Goal: Obtain resource: Obtain resource

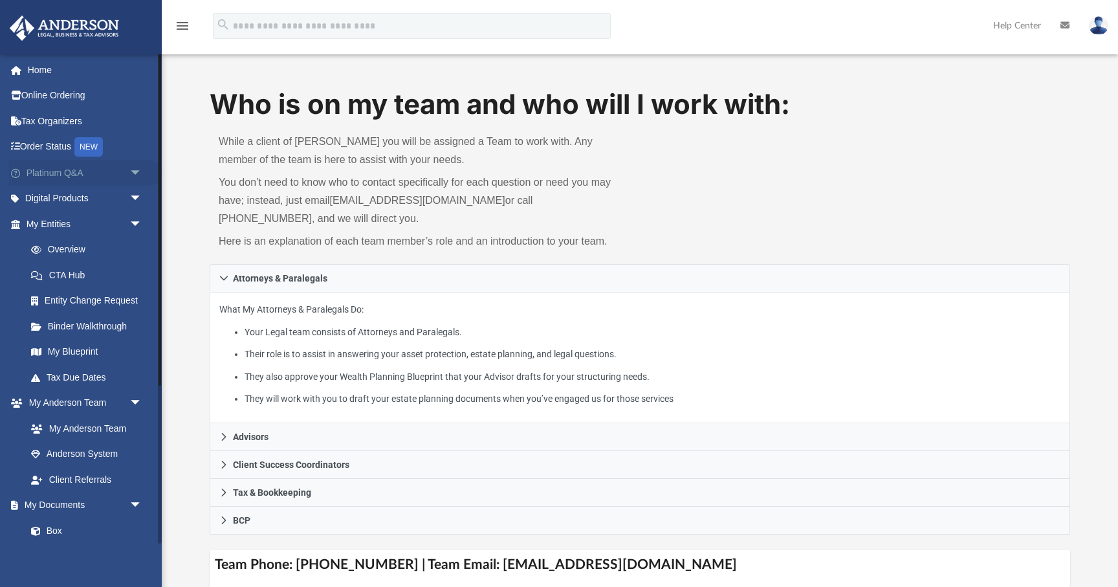
click at [136, 173] on span "arrow_drop_down" at bounding box center [142, 173] width 26 height 27
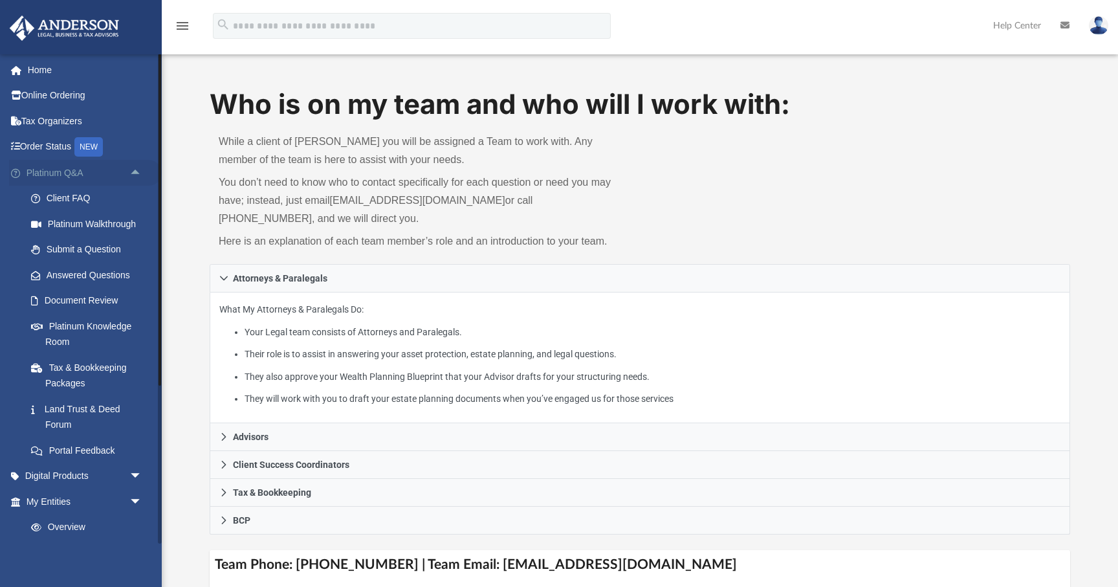
click at [136, 173] on span "arrow_drop_up" at bounding box center [142, 173] width 26 height 27
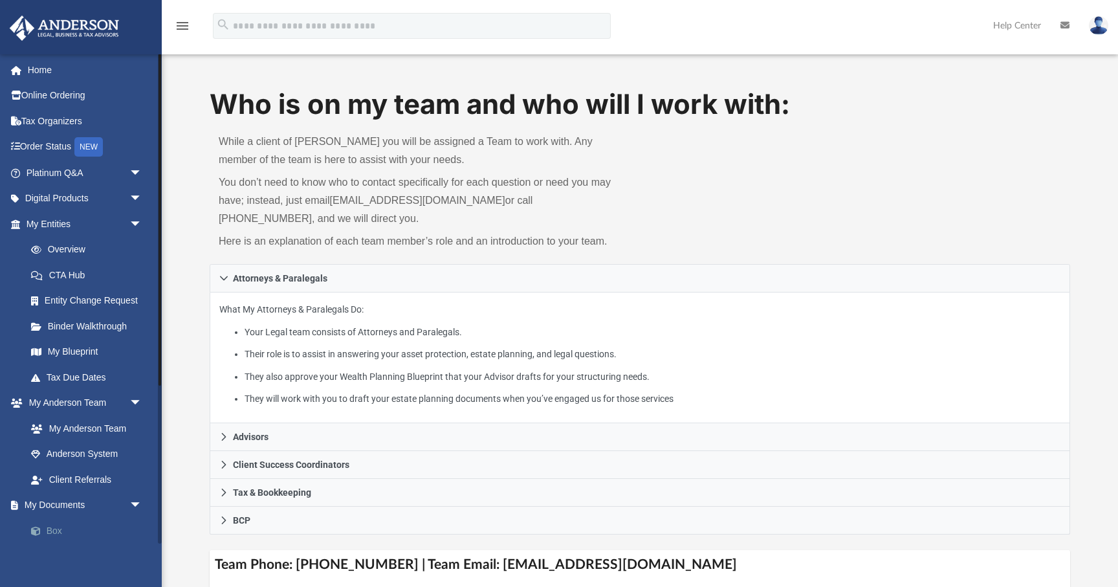
click at [75, 536] on link "Box" at bounding box center [90, 531] width 144 height 26
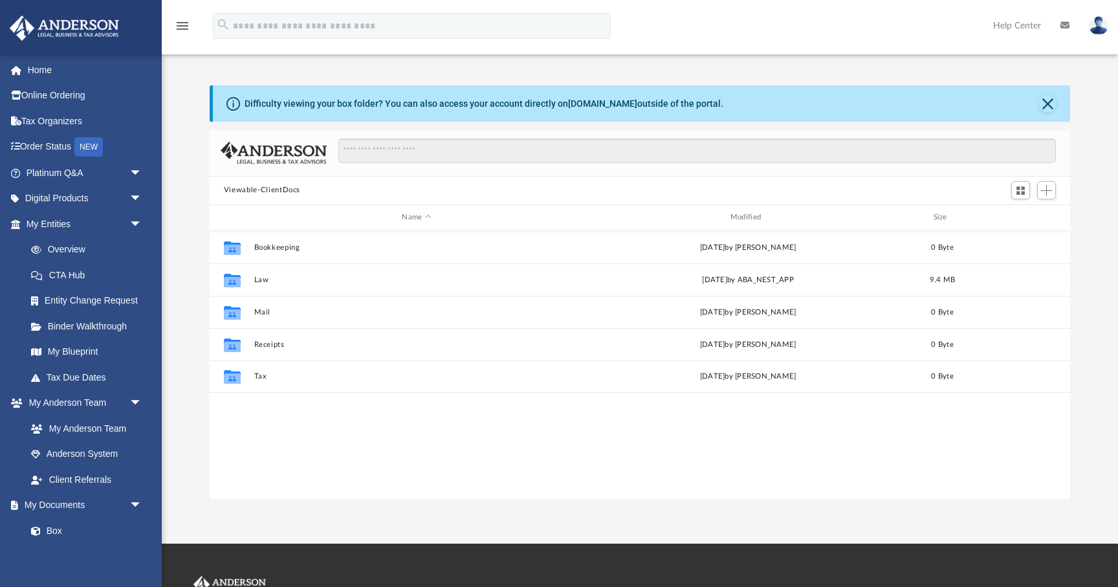
scroll to position [294, 860]
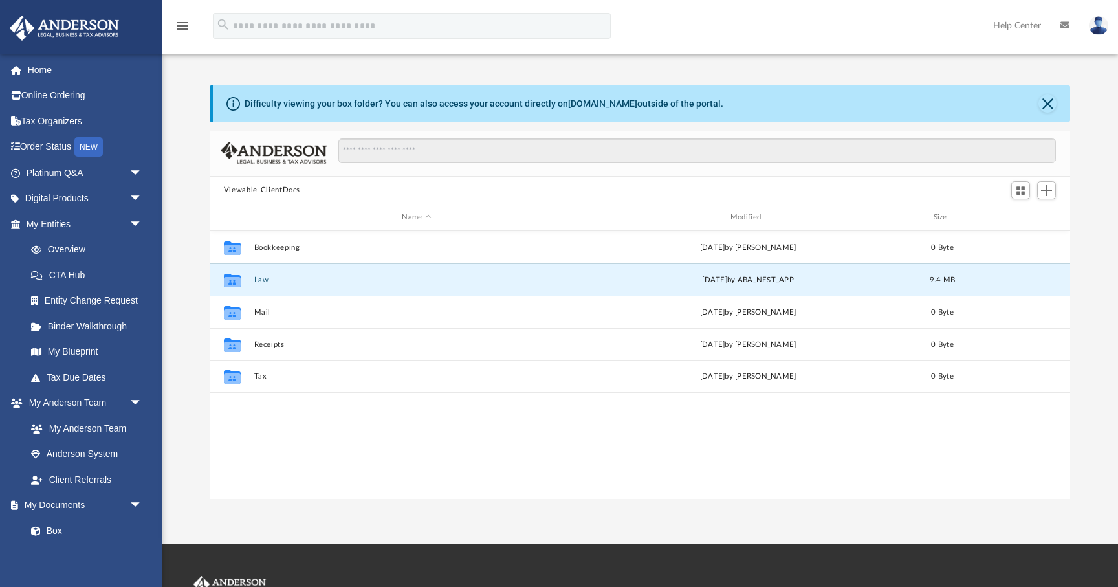
click at [268, 277] on button "Law" at bounding box center [416, 280] width 325 height 8
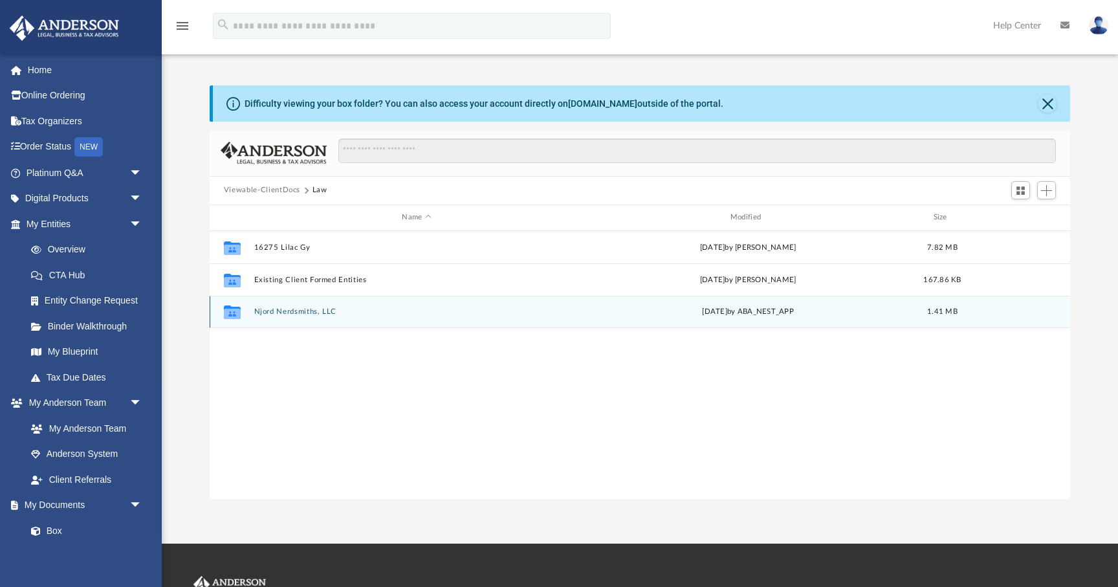
click at [287, 311] on button "Njord Nerdsmiths, LLC" at bounding box center [416, 311] width 325 height 8
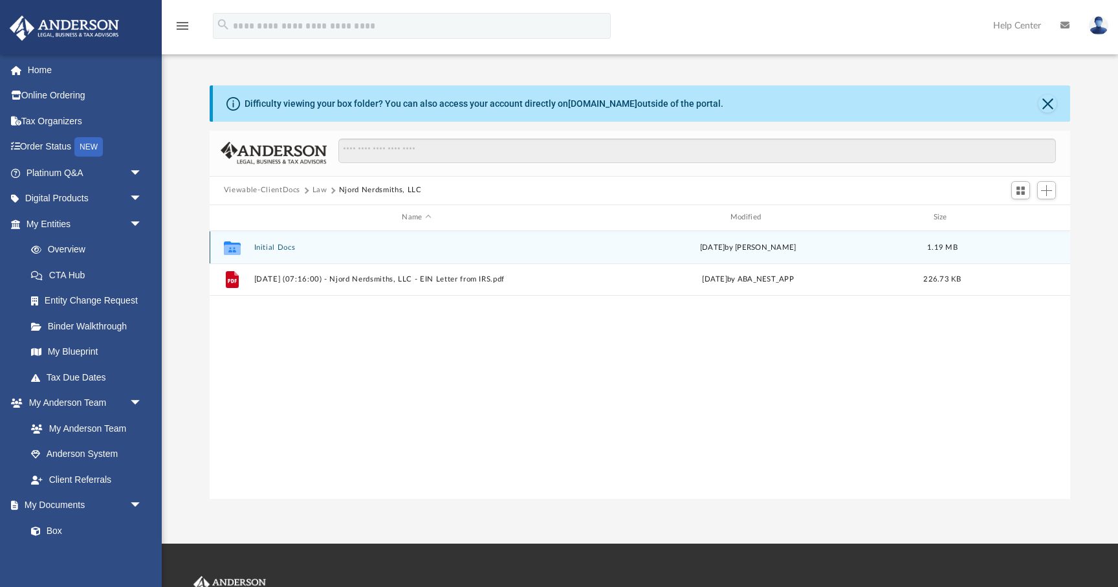
click at [282, 246] on button "Initial Docs" at bounding box center [416, 247] width 325 height 8
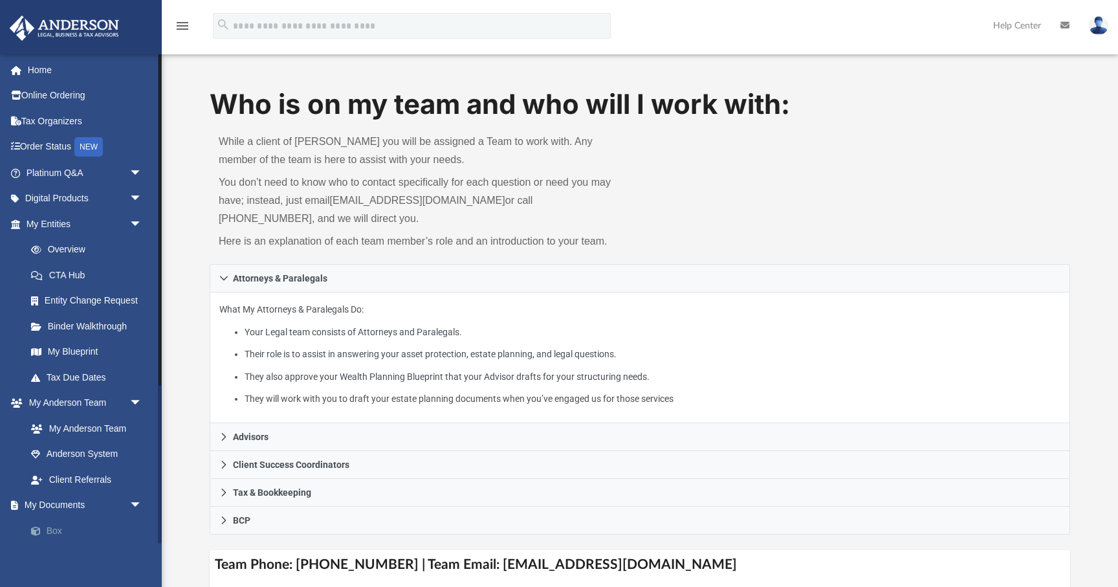
click at [57, 526] on link "Box" at bounding box center [90, 531] width 144 height 26
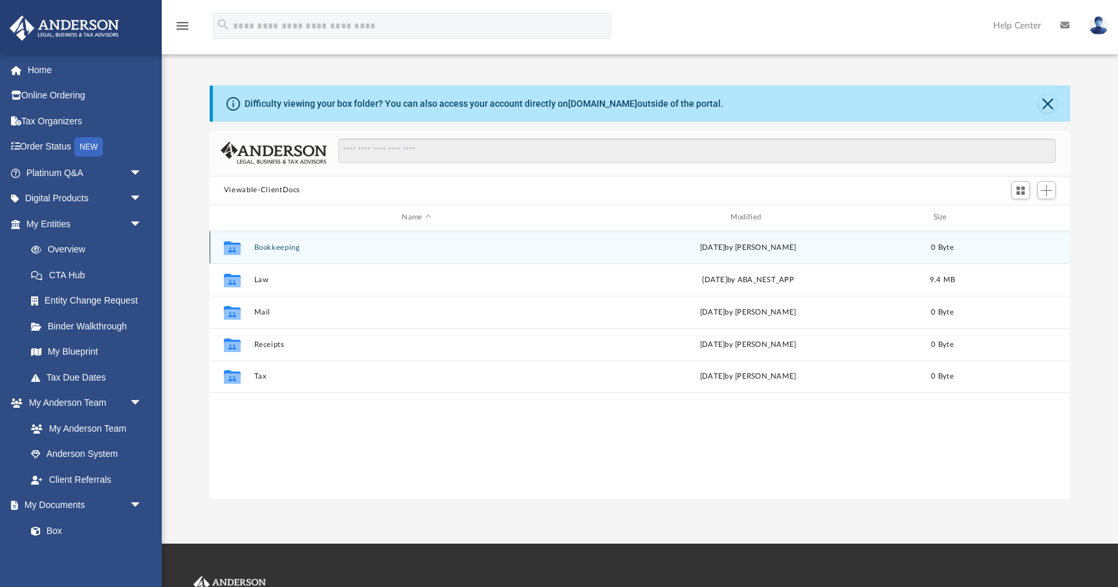
scroll to position [294, 860]
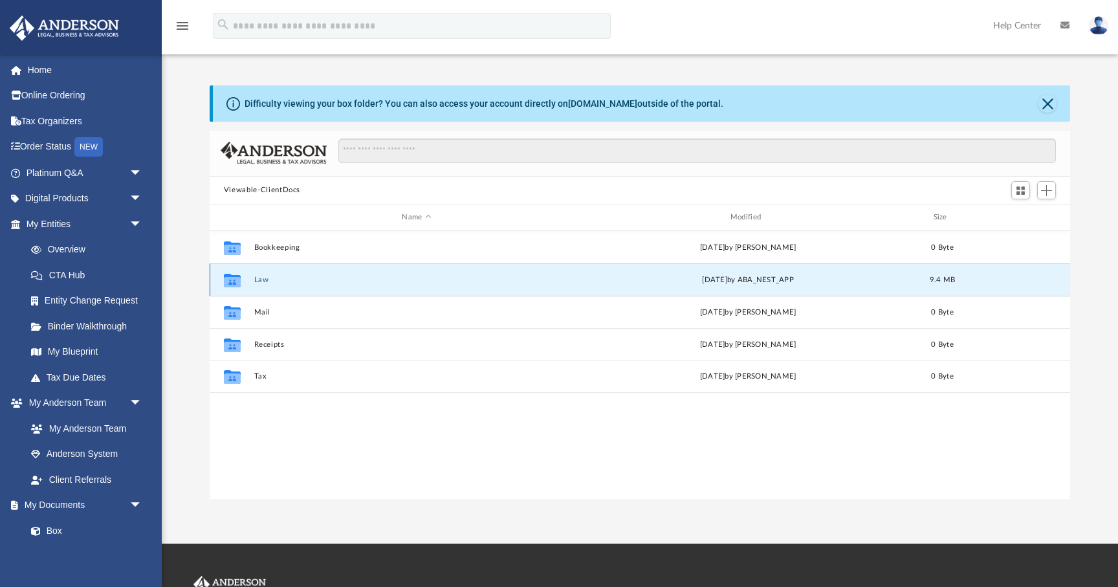
click at [271, 281] on button "Law" at bounding box center [416, 280] width 325 height 8
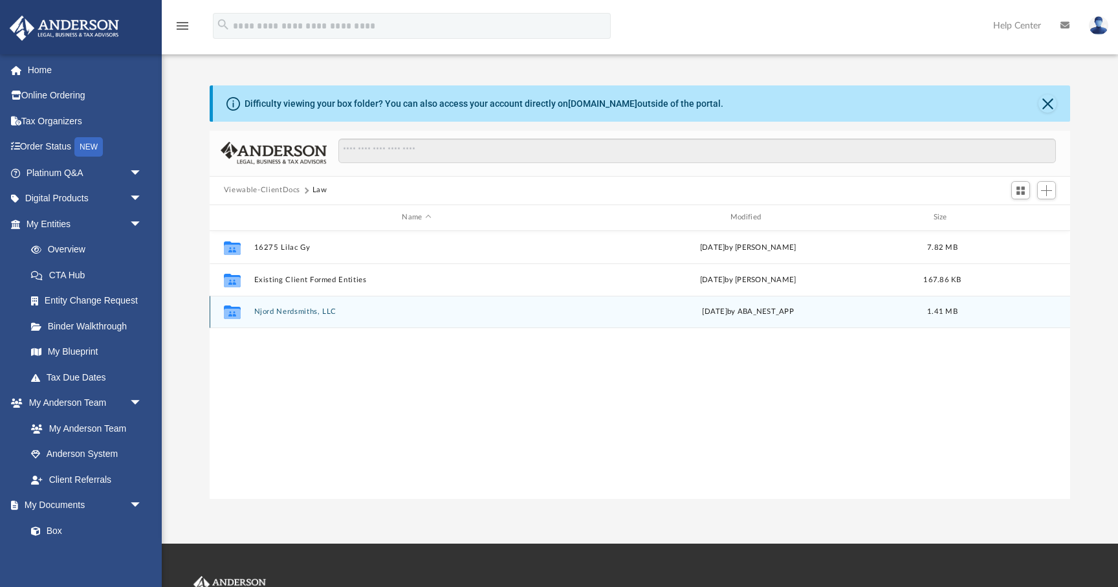
click at [283, 314] on button "Njord Nerdsmiths, LLC" at bounding box center [416, 311] width 325 height 8
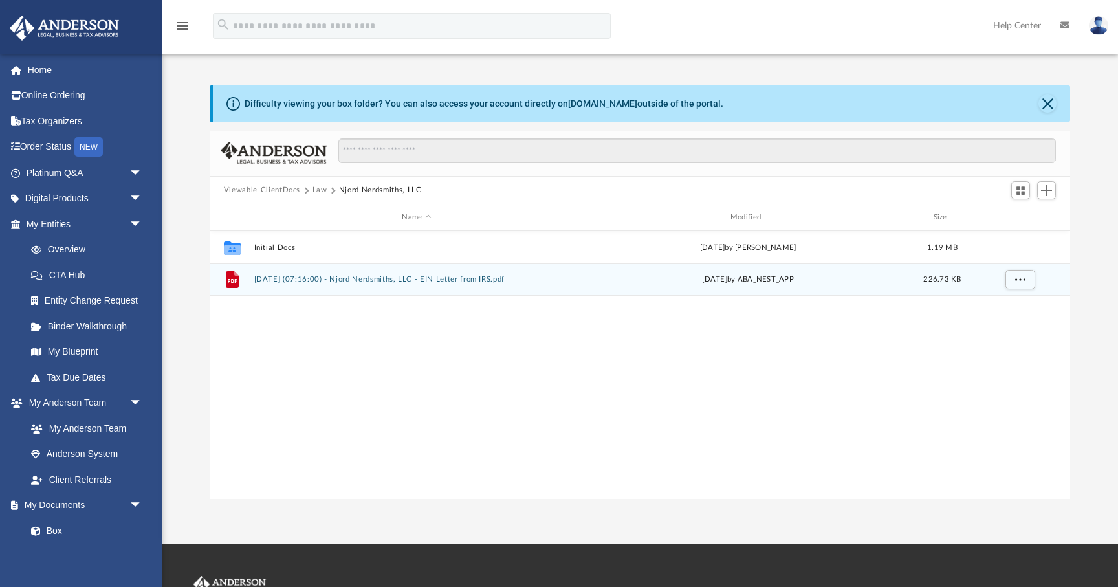
click at [287, 278] on button "[DATE] (07:16:00) - Njord Nerdsmiths, LLC - EIN Letter from IRS.pdf" at bounding box center [416, 279] width 325 height 8
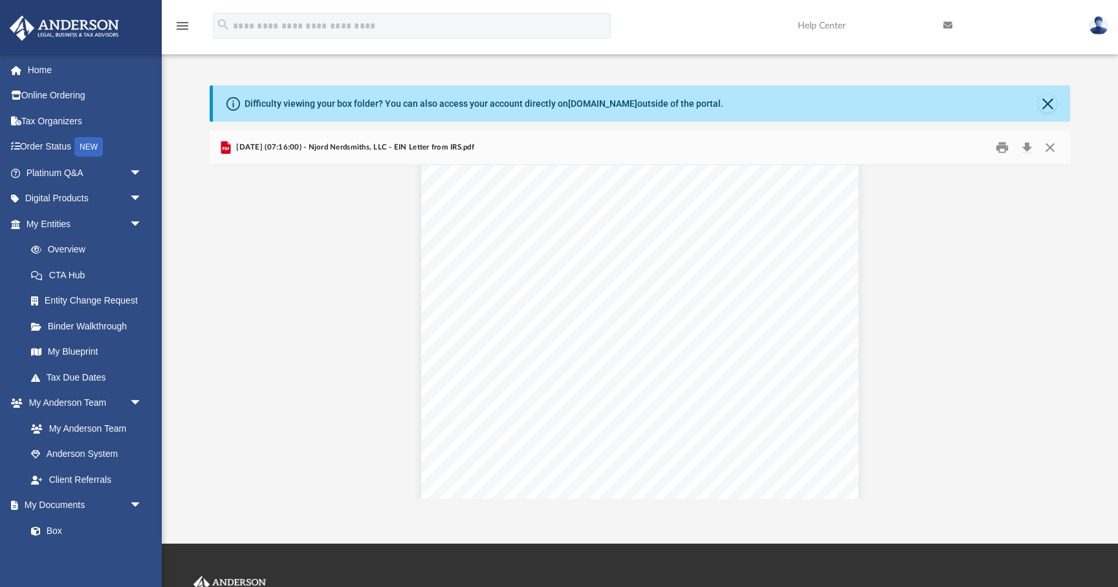
scroll to position [0, 0]
click at [38, 116] on link "Tax Organizers" at bounding box center [85, 121] width 153 height 26
